Goal: Task Accomplishment & Management: Manage account settings

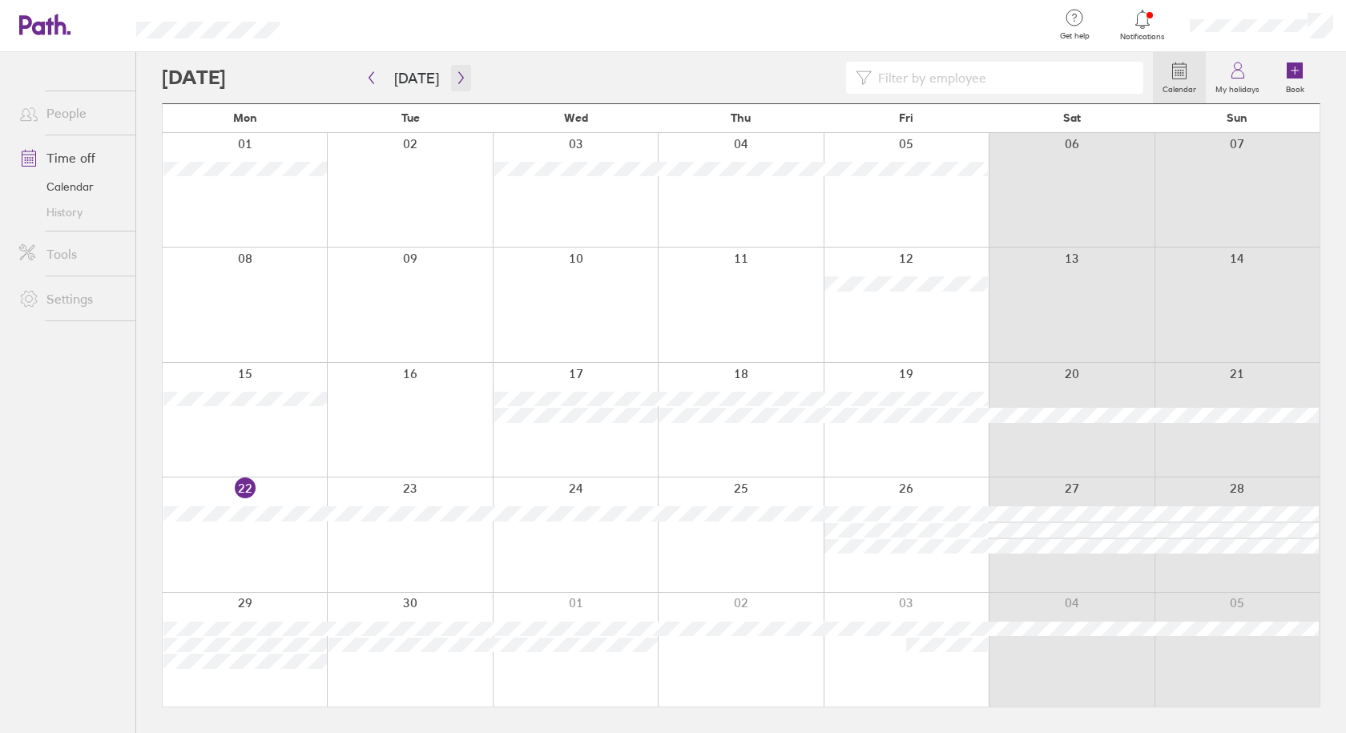
click at [458, 75] on icon "button" at bounding box center [460, 78] width 5 height 12
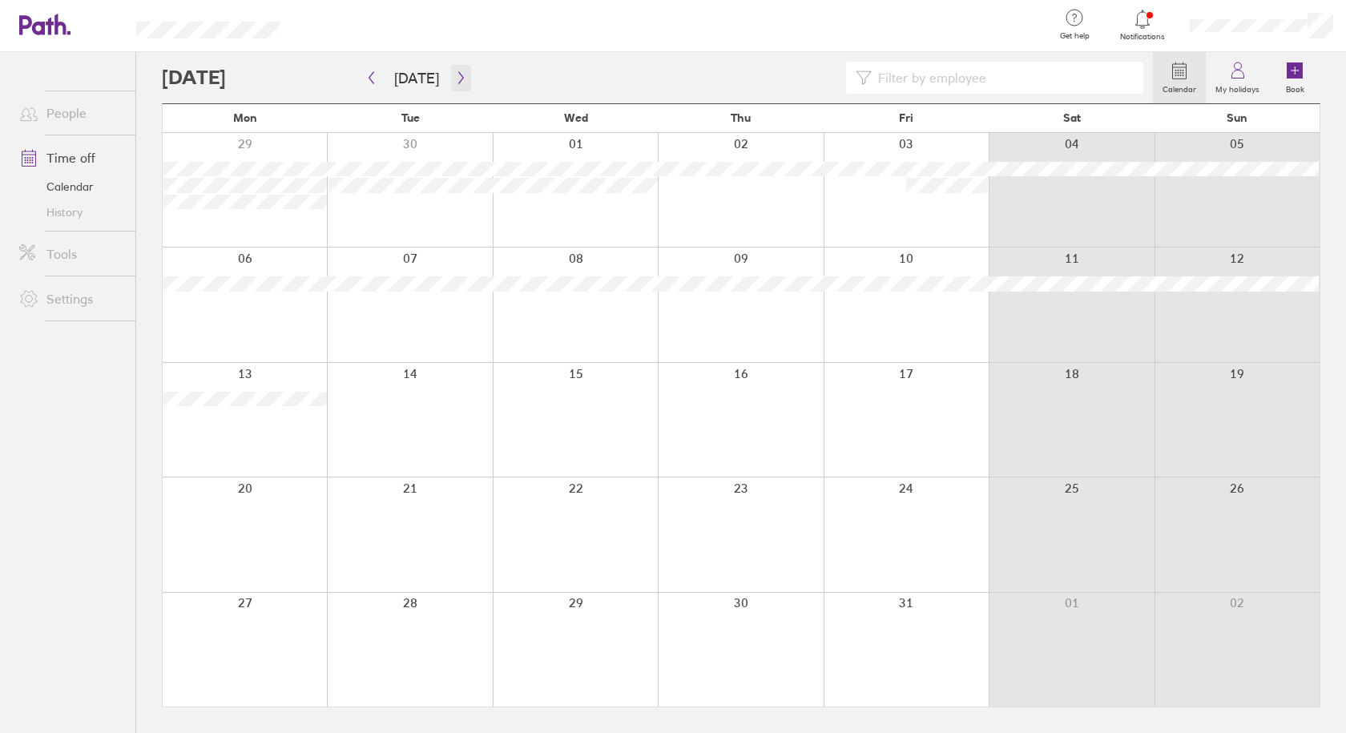
click at [455, 76] on icon "button" at bounding box center [461, 77] width 12 height 13
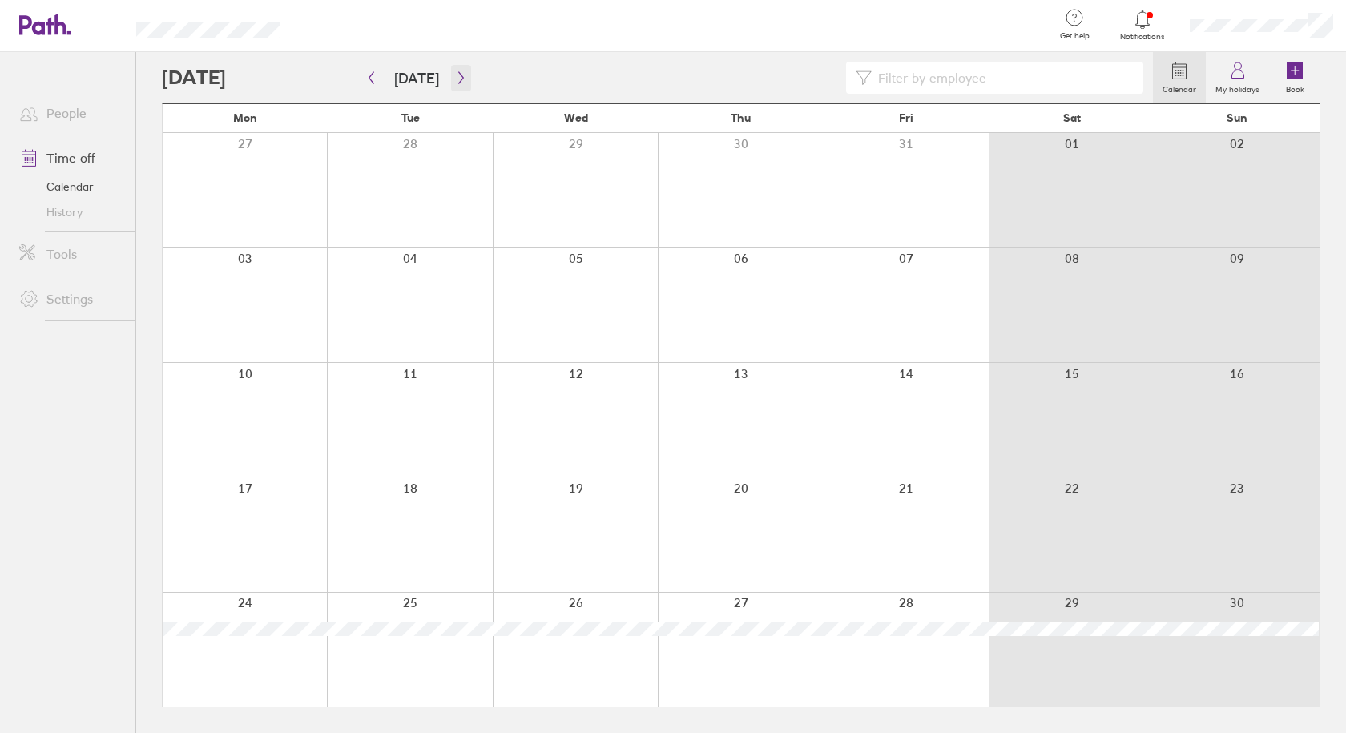
click at [455, 76] on icon "button" at bounding box center [461, 77] width 12 height 13
drag, startPoint x: 359, startPoint y: 75, endPoint x: 347, endPoint y: 53, distance: 25.4
click at [355, 74] on div at bounding box center [657, 78] width 991 height 32
